Goal: Task Accomplishment & Management: Complete application form

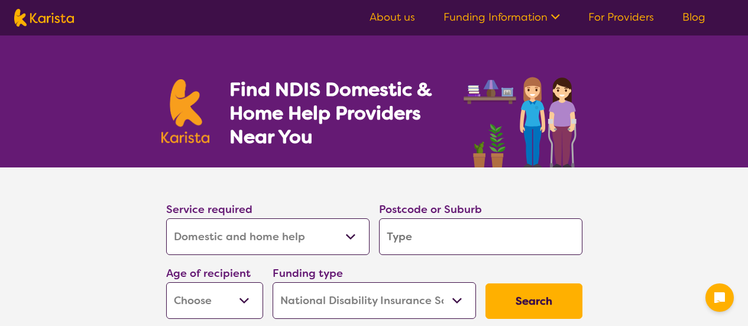
select select "Domestic and home help"
select select "NDIS"
select select "Domestic and home help"
select select "NDIS"
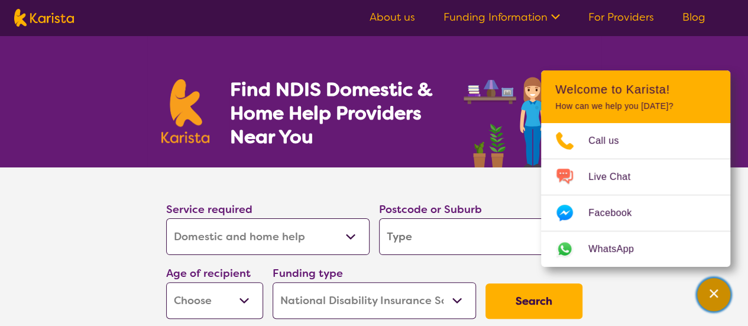
click at [715, 288] on icon "Channel Menu" at bounding box center [713, 293] width 12 height 12
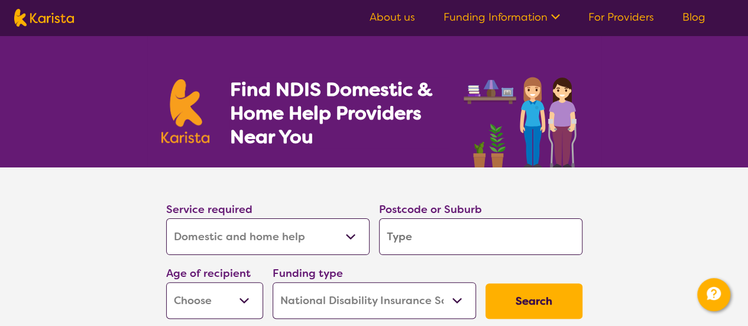
click at [353, 235] on select "Allied Health Assistant Assessment ([MEDICAL_DATA] or [MEDICAL_DATA]) Behaviour…" at bounding box center [267, 236] width 203 height 37
click at [353, 236] on select "Allied Health Assistant Assessment ([MEDICAL_DATA] or [MEDICAL_DATA]) Behaviour…" at bounding box center [267, 236] width 203 height 37
click at [166, 218] on select "Allied Health Assistant Assessment ([MEDICAL_DATA] or [MEDICAL_DATA]) Behaviour…" at bounding box center [267, 236] width 203 height 37
click at [489, 241] on input "search" at bounding box center [480, 236] width 203 height 37
type input "2"
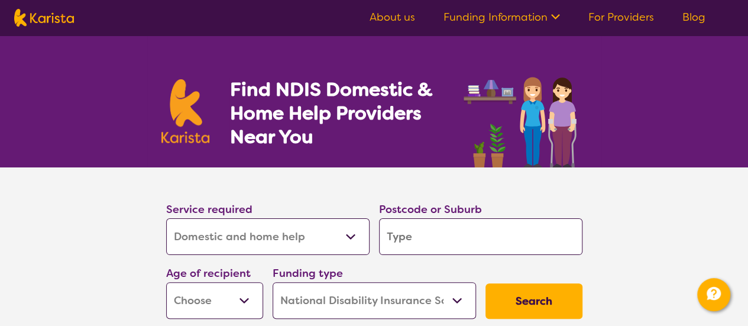
type input "2"
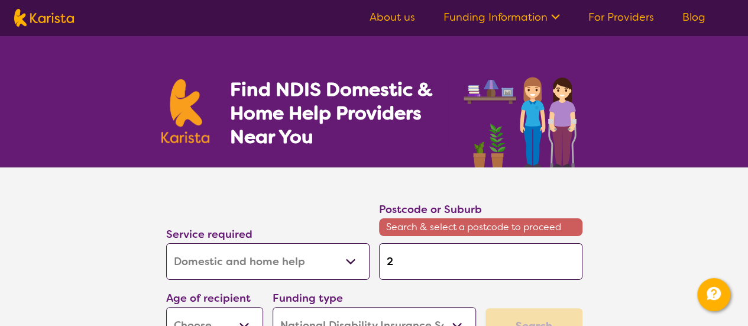
type input "23"
type input "230"
type input "2300"
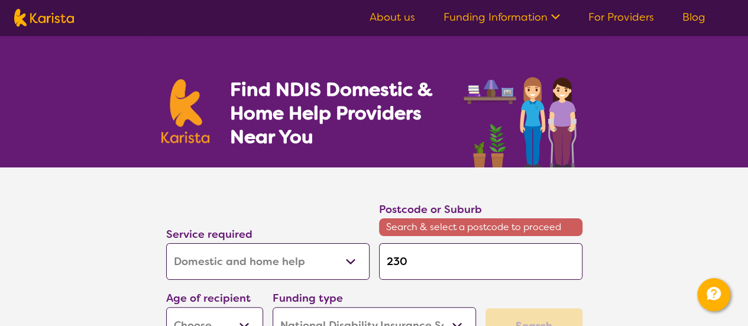
type input "2300"
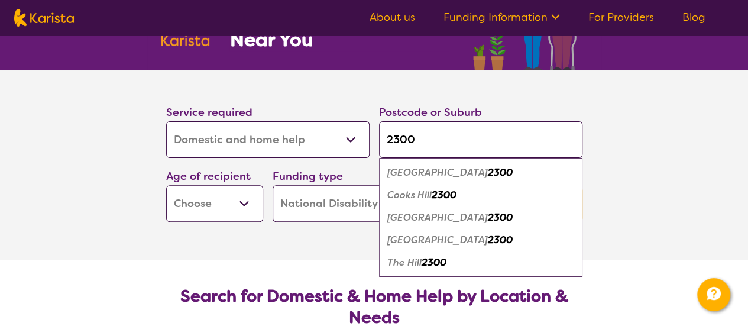
scroll to position [98, 0]
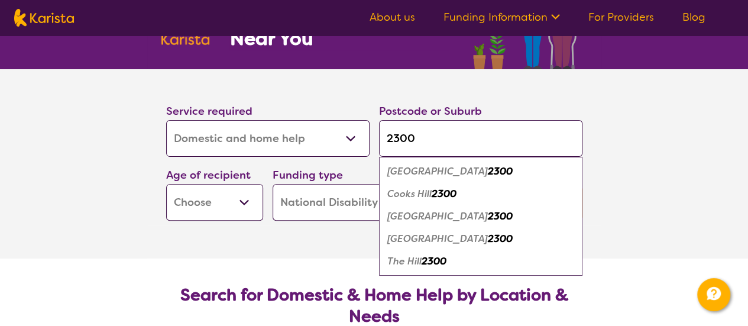
type input "230"
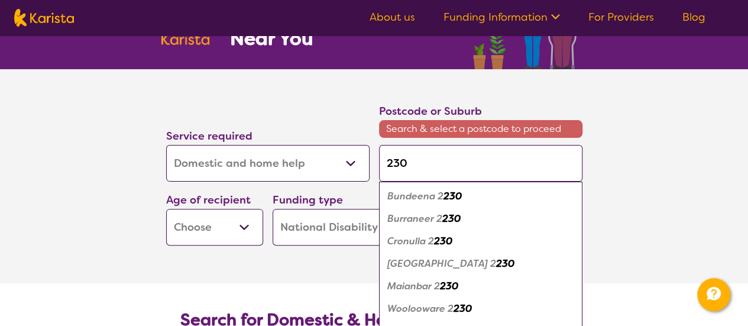
type input "23"
type input "2"
type input "22"
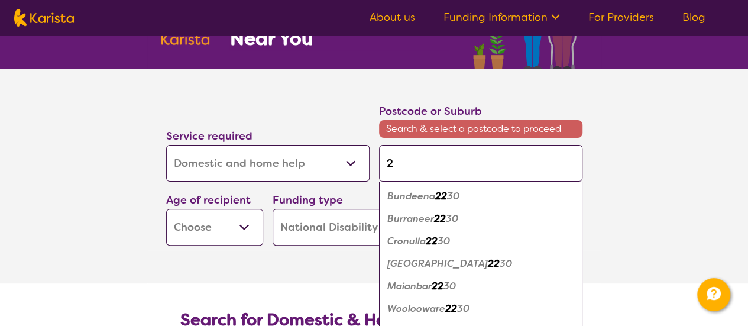
type input "22"
type input "220"
type input "2209"
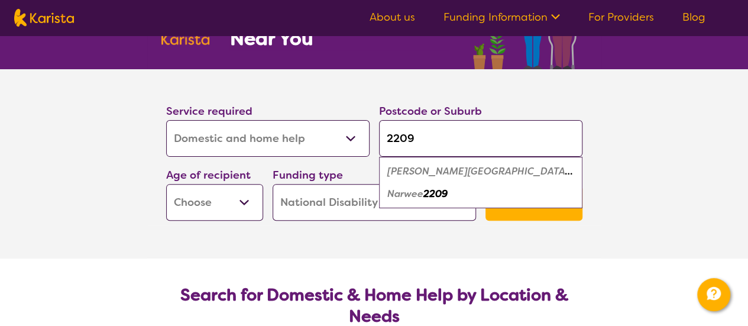
type input "220"
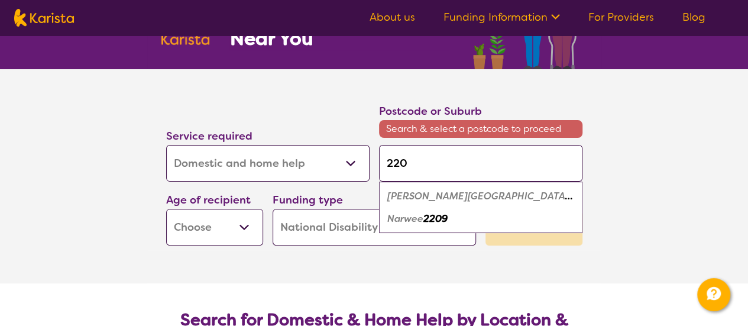
type input "22"
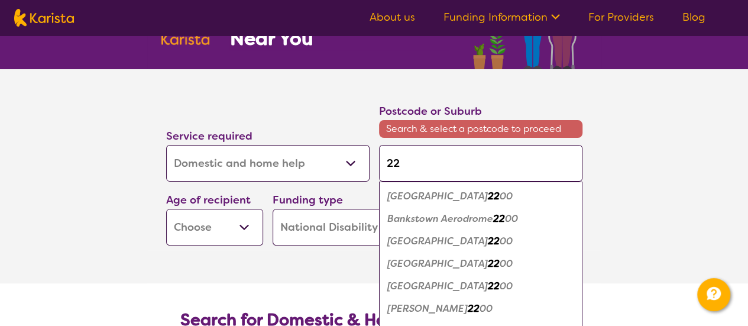
type input "2"
type input "22"
type input "229"
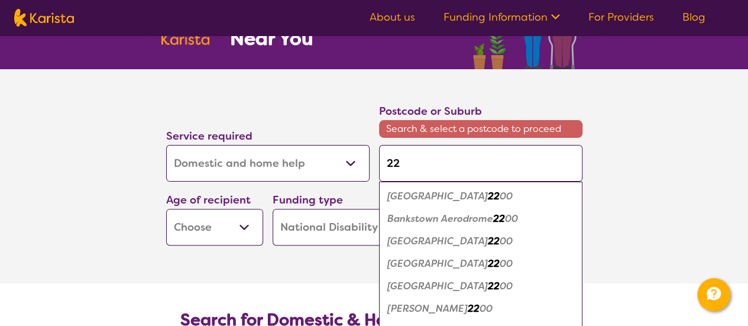
type input "229"
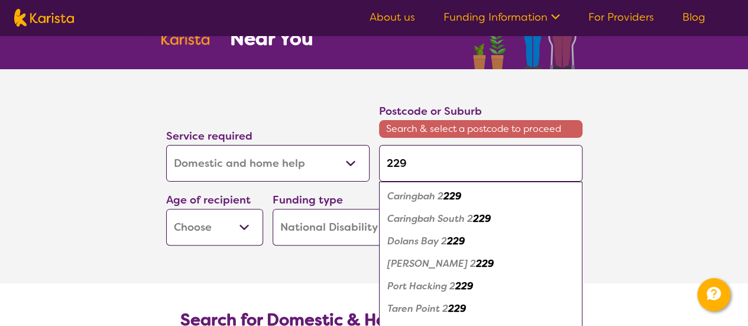
type input "2294"
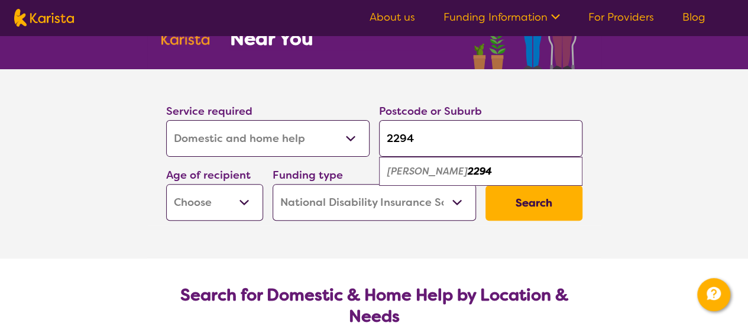
type input "2294"
click at [417, 171] on em "[PERSON_NAME]" at bounding box center [427, 171] width 80 height 12
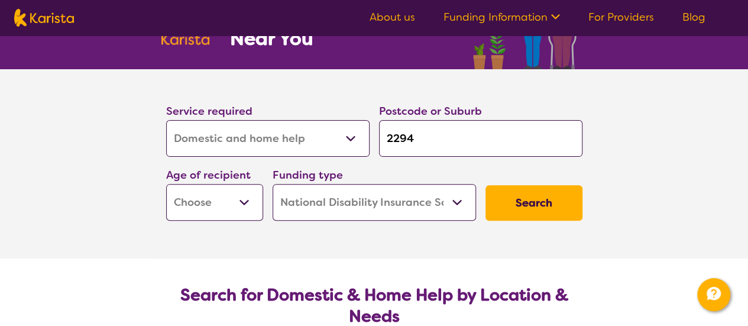
click at [214, 206] on select "Early Childhood - 0 to 9 Child - 10 to 11 Adolescent - 12 to 17 Adult - 18 to 6…" at bounding box center [214, 202] width 97 height 37
select select "AD"
click at [166, 184] on select "Early Childhood - 0 to 9 Child - 10 to 11 Adolescent - 12 to 17 Adult - 18 to 6…" at bounding box center [214, 202] width 97 height 37
select select "AD"
click at [550, 192] on button "Search" at bounding box center [533, 202] width 97 height 35
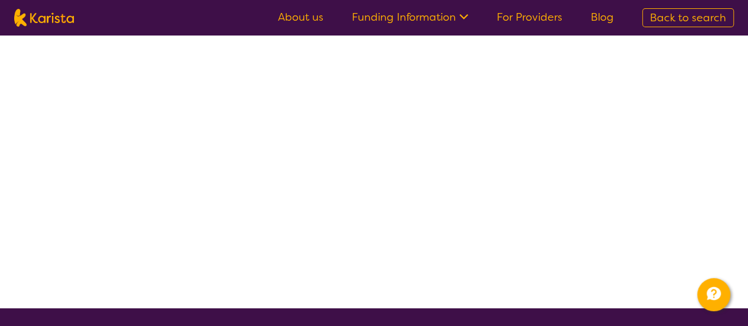
select select "NDIS"
select select "Domestic and home help"
select select "AD"
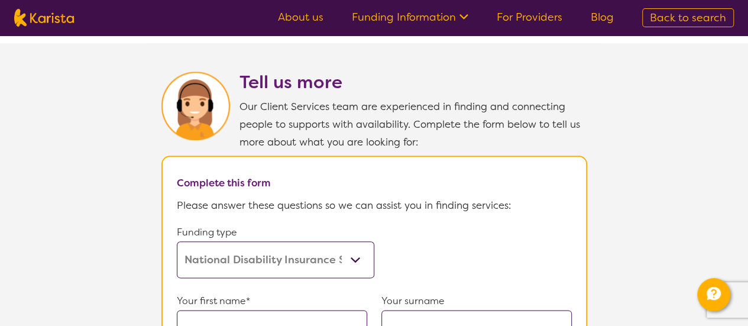
scroll to position [650, 0]
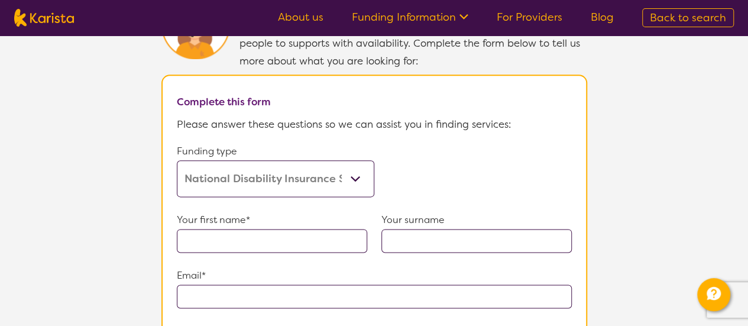
click at [257, 229] on input "text" at bounding box center [272, 241] width 190 height 24
type input "[PERSON_NAME]"
click at [441, 267] on p "Email*" at bounding box center [374, 276] width 395 height 18
click at [436, 235] on input "text" at bounding box center [476, 241] width 190 height 24
drag, startPoint x: 323, startPoint y: 235, endPoint x: 145, endPoint y: 237, distance: 177.9
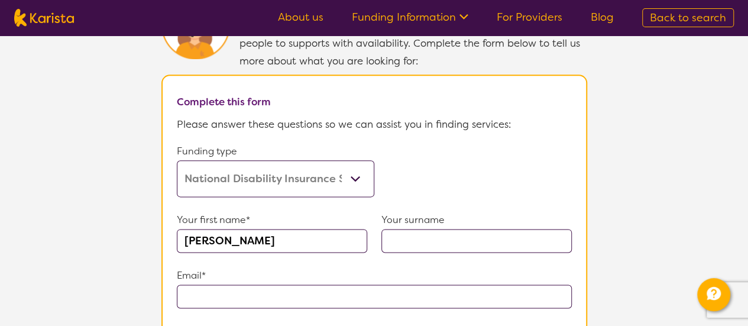
click at [145, 237] on section "Tell us more Our Client Services team are experienced in finding and connecting…" at bounding box center [374, 301] width 748 height 679
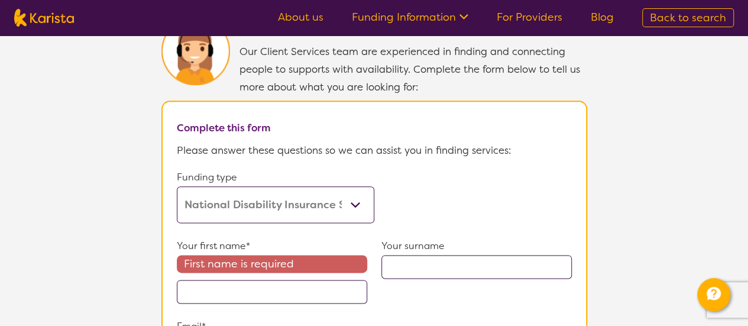
scroll to position [571, 0]
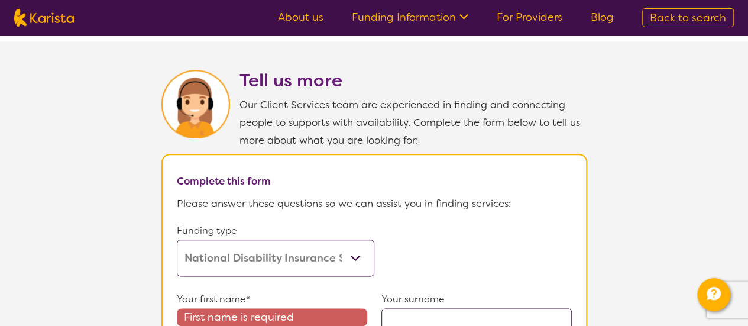
click at [689, 14] on span "Back to search" at bounding box center [688, 18] width 76 height 14
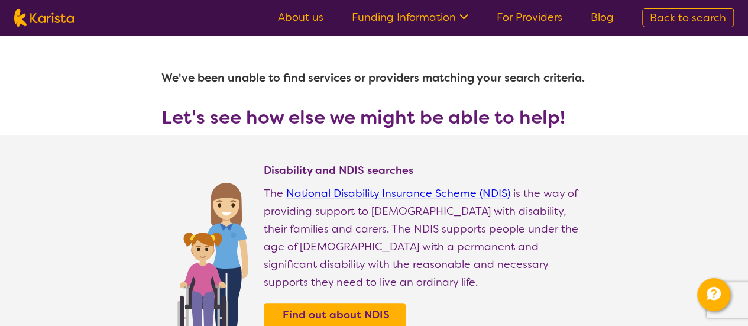
select select "Domestic and home help"
select select "AD"
select select "NDIS"
select select "Domestic and home help"
select select "AD"
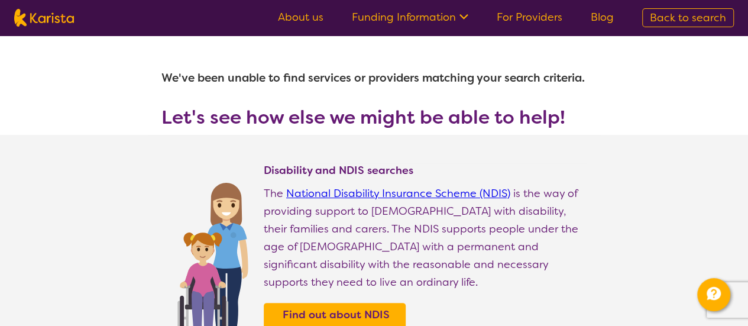
select select "NDIS"
